Goal: Information Seeking & Learning: Learn about a topic

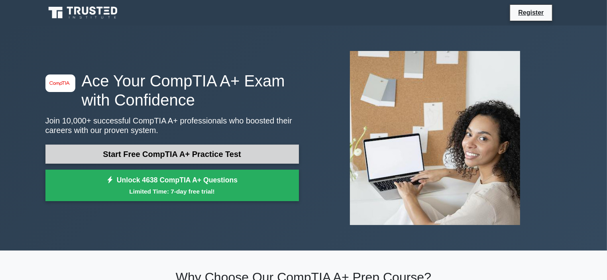
click at [189, 154] on link "Start Free CompTIA A+ Practice Test" at bounding box center [171, 154] width 253 height 19
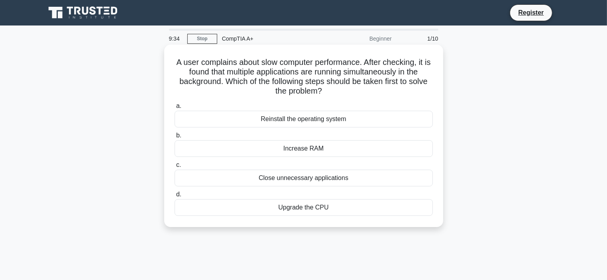
click at [283, 175] on div "Close unnecessary applications" at bounding box center [304, 178] width 258 height 17
click at [175, 168] on input "c. Close unnecessary applications" at bounding box center [175, 165] width 0 height 5
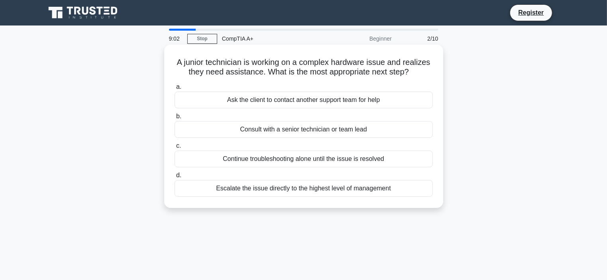
click at [303, 131] on div "Consult with a senior technician or team lead" at bounding box center [304, 129] width 258 height 17
click at [175, 119] on input "b. Consult with a senior technician or team lead" at bounding box center [175, 116] width 0 height 5
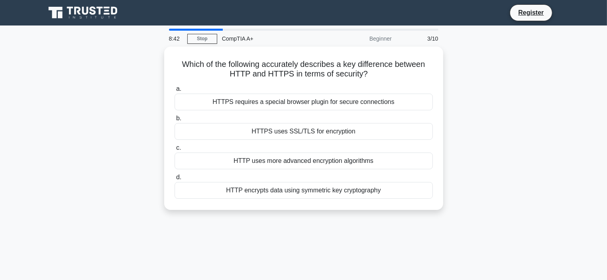
click at [303, 131] on div "HTTPS uses SSL/TLS for encryption" at bounding box center [304, 131] width 258 height 17
click at [175, 121] on input "b. HTTPS uses SSL/TLS for encryption" at bounding box center [175, 118] width 0 height 5
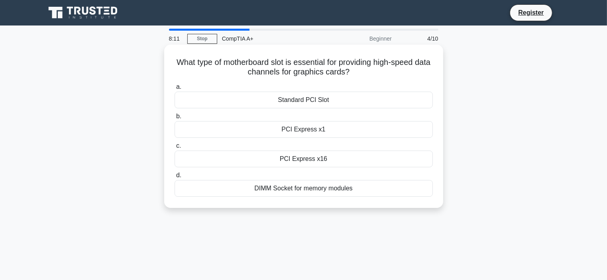
click at [295, 129] on div "PCI Express x1" at bounding box center [304, 129] width 258 height 17
click at [175, 119] on input "b. PCI Express x1" at bounding box center [175, 116] width 0 height 5
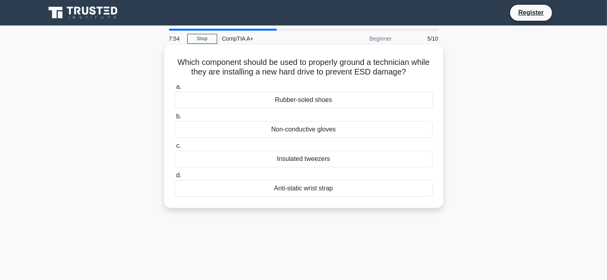
click at [208, 185] on div "Anti-static wrist strap" at bounding box center [304, 188] width 258 height 17
click at [175, 178] on input "d. Anti-static wrist strap" at bounding box center [175, 175] width 0 height 5
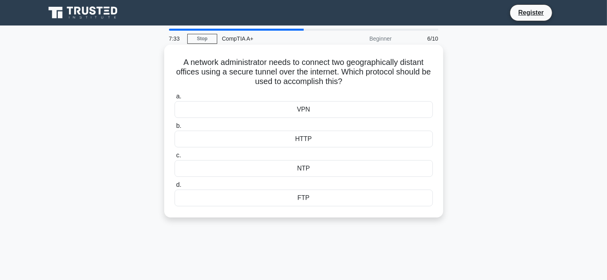
click at [351, 107] on div "VPN" at bounding box center [304, 109] width 258 height 17
click at [175, 99] on input "a. VPN" at bounding box center [175, 96] width 0 height 5
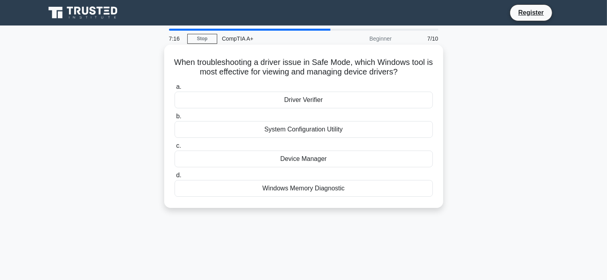
click at [328, 99] on div "Driver Verifier" at bounding box center [304, 100] width 258 height 17
click at [175, 90] on input "a. Driver Verifier" at bounding box center [175, 86] width 0 height 5
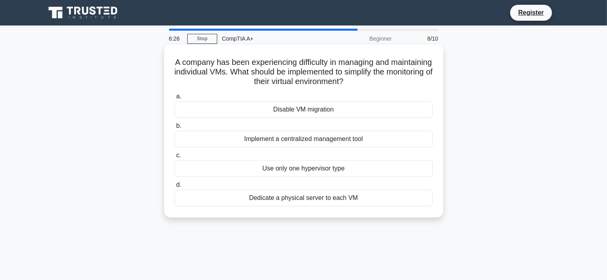
click at [329, 170] on div "Use only one hypervisor type" at bounding box center [304, 168] width 258 height 17
click at [175, 158] on input "c. Use only one hypervisor type" at bounding box center [175, 155] width 0 height 5
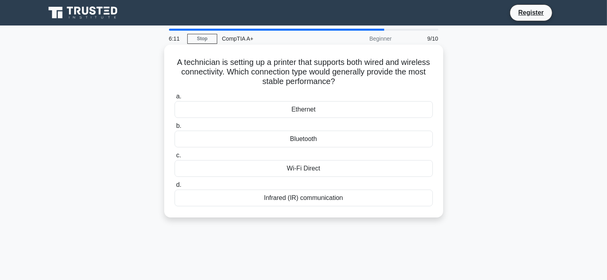
click at [319, 110] on div "Ethernet" at bounding box center [304, 109] width 258 height 17
click at [175, 99] on input "a. Ethernet" at bounding box center [175, 96] width 0 height 5
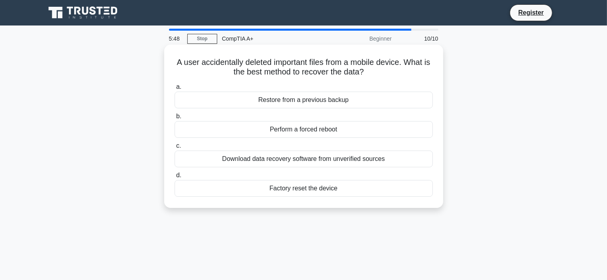
click at [312, 102] on div "Restore from a previous backup" at bounding box center [304, 100] width 258 height 17
click at [175, 90] on input "a. Restore from a previous backup" at bounding box center [175, 86] width 0 height 5
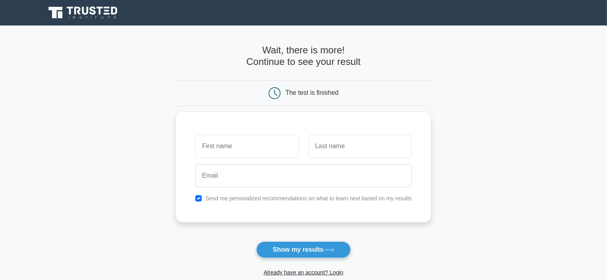
click at [530, 55] on main "Wait, there is more! Continue to see your result The test is finished and the" at bounding box center [303, 169] width 607 height 287
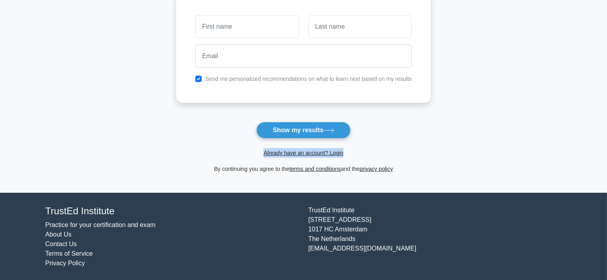
drag, startPoint x: 605, startPoint y: 124, endPoint x: 606, endPoint y: 112, distance: 12.4
click at [606, 112] on main "Wait, there is more! Continue to see your result The test is finished and the" at bounding box center [303, 49] width 607 height 287
